Goal: Navigation & Orientation: Go to known website

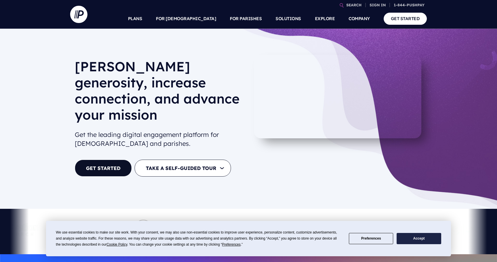
click at [372, 9] on li "COMPANY Impact About Careers" at bounding box center [359, 19] width 35 height 20
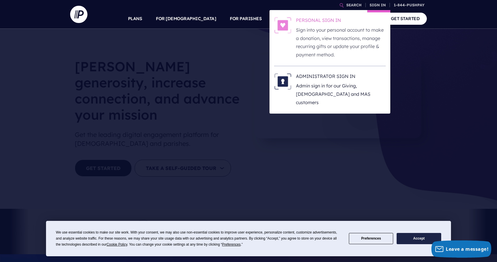
click at [343, 34] on p "Sign into your personal account to make a donation, view transactions, manage r…" at bounding box center [341, 42] width 90 height 33
click at [342, 41] on p "Sign into your personal account to make a donation, view transactions, manage r…" at bounding box center [341, 42] width 90 height 33
click at [352, 34] on p "Sign into your personal account to make a donation, view transactions, manage r…" at bounding box center [341, 42] width 90 height 33
